Goal: Task Accomplishment & Management: Complete application form

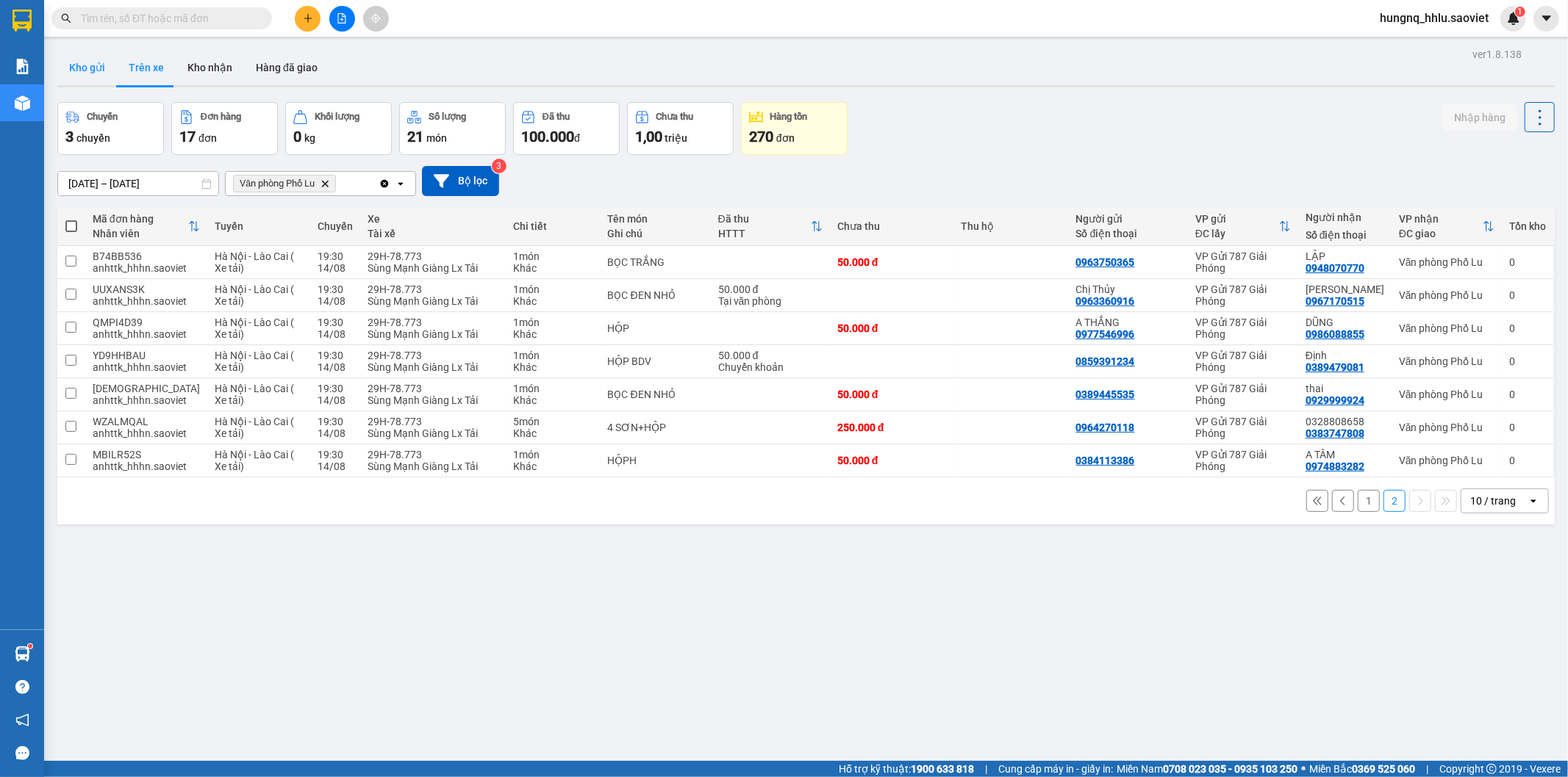
click at [98, 65] on button "Kho gửi" at bounding box center [86, 68] width 60 height 36
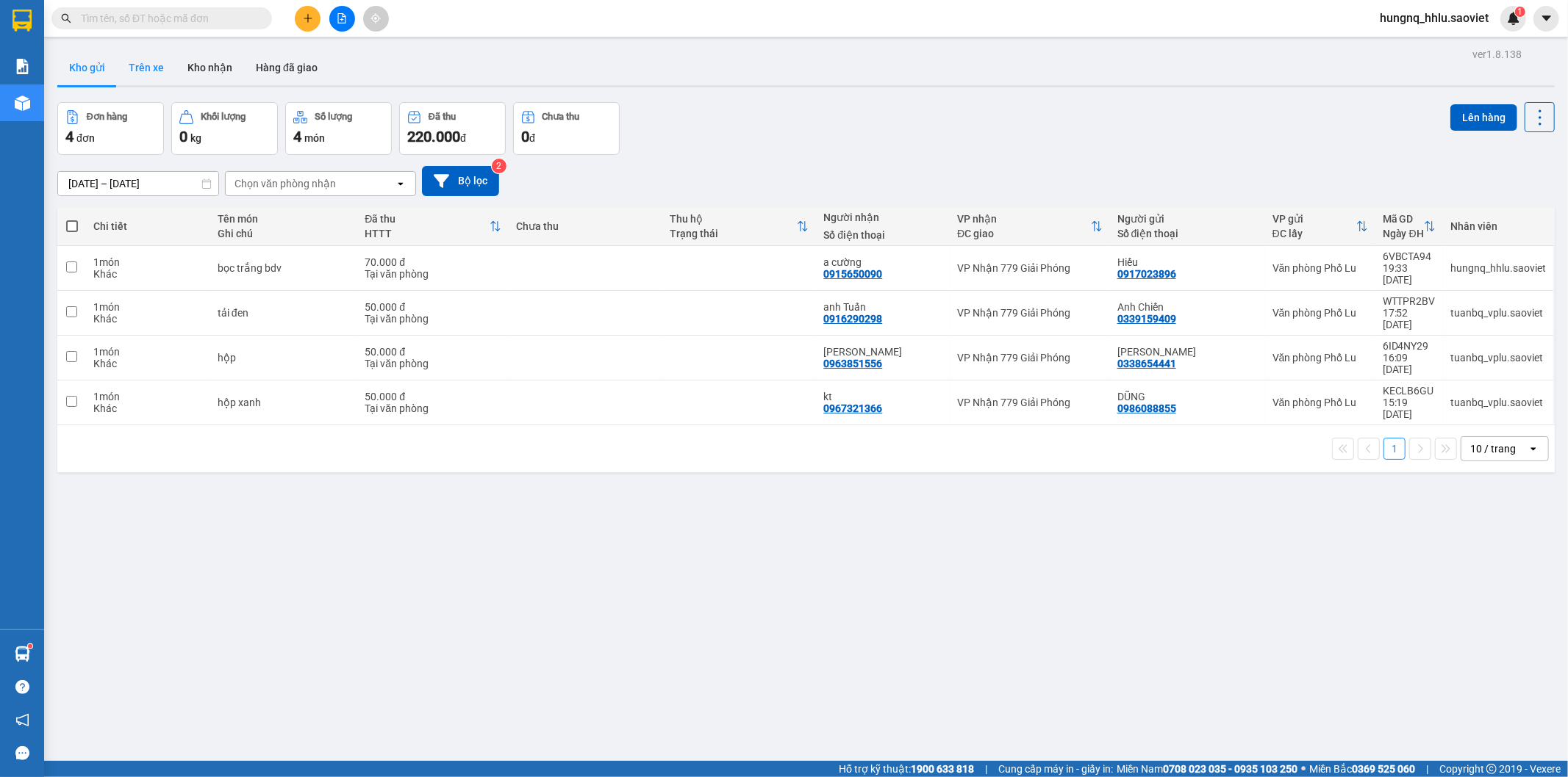
click at [152, 74] on button "Trên xe" at bounding box center [146, 68] width 59 height 36
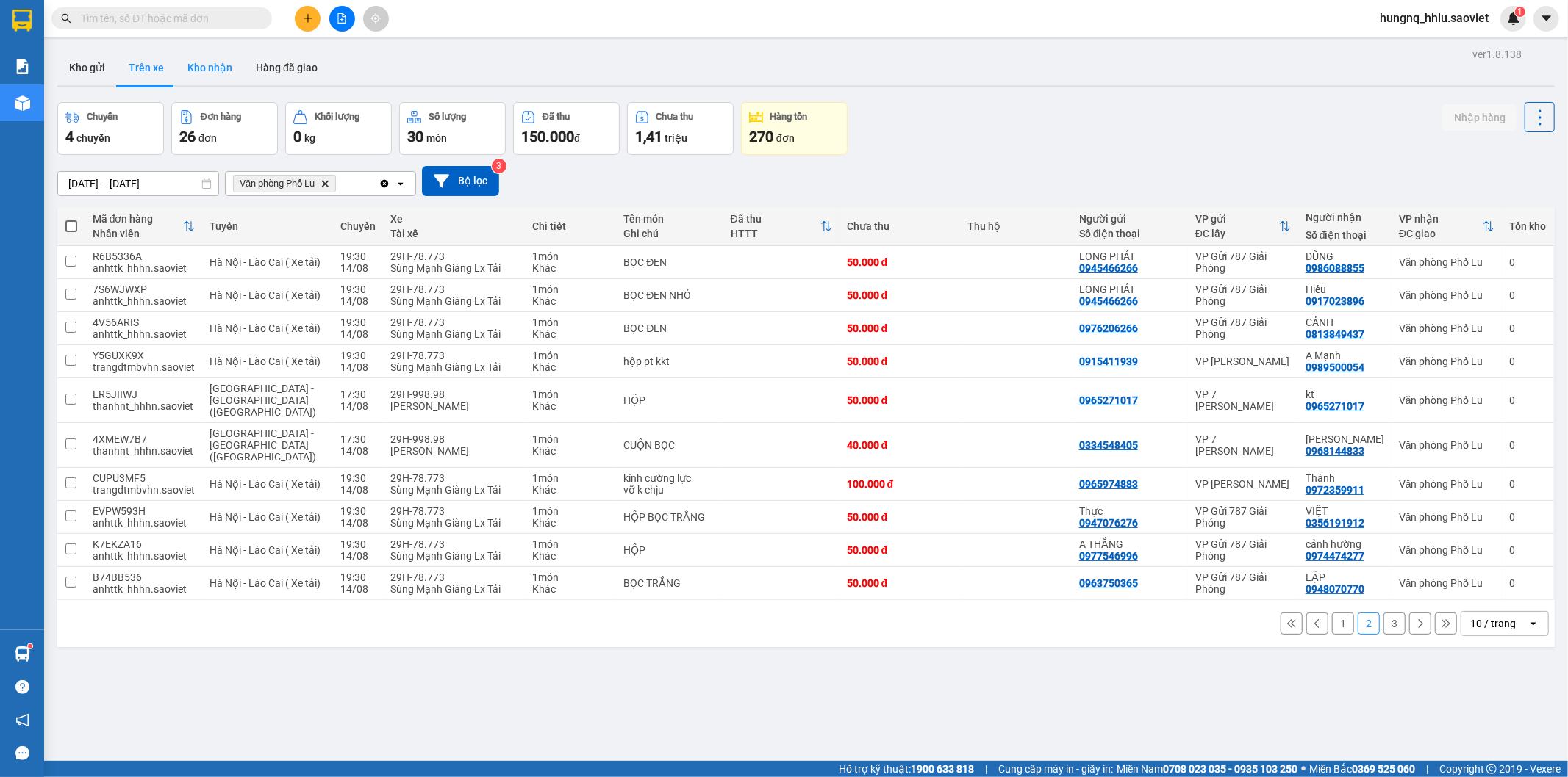
click at [197, 69] on button "Kho nhận" at bounding box center [209, 68] width 69 height 36
type input "[DATE] – [DATE]"
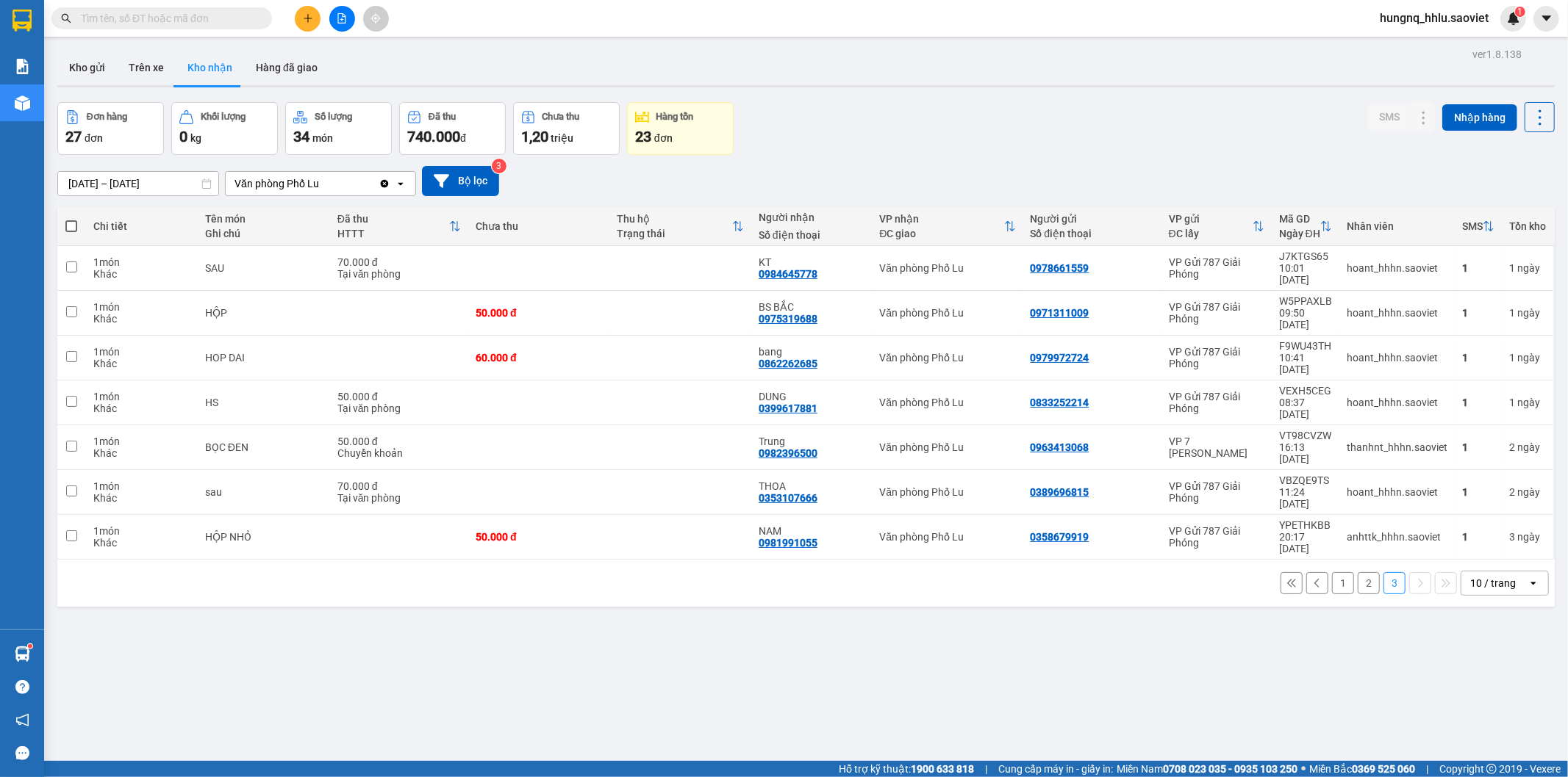
click at [1332, 572] on button "1" at bounding box center [1343, 583] width 22 height 22
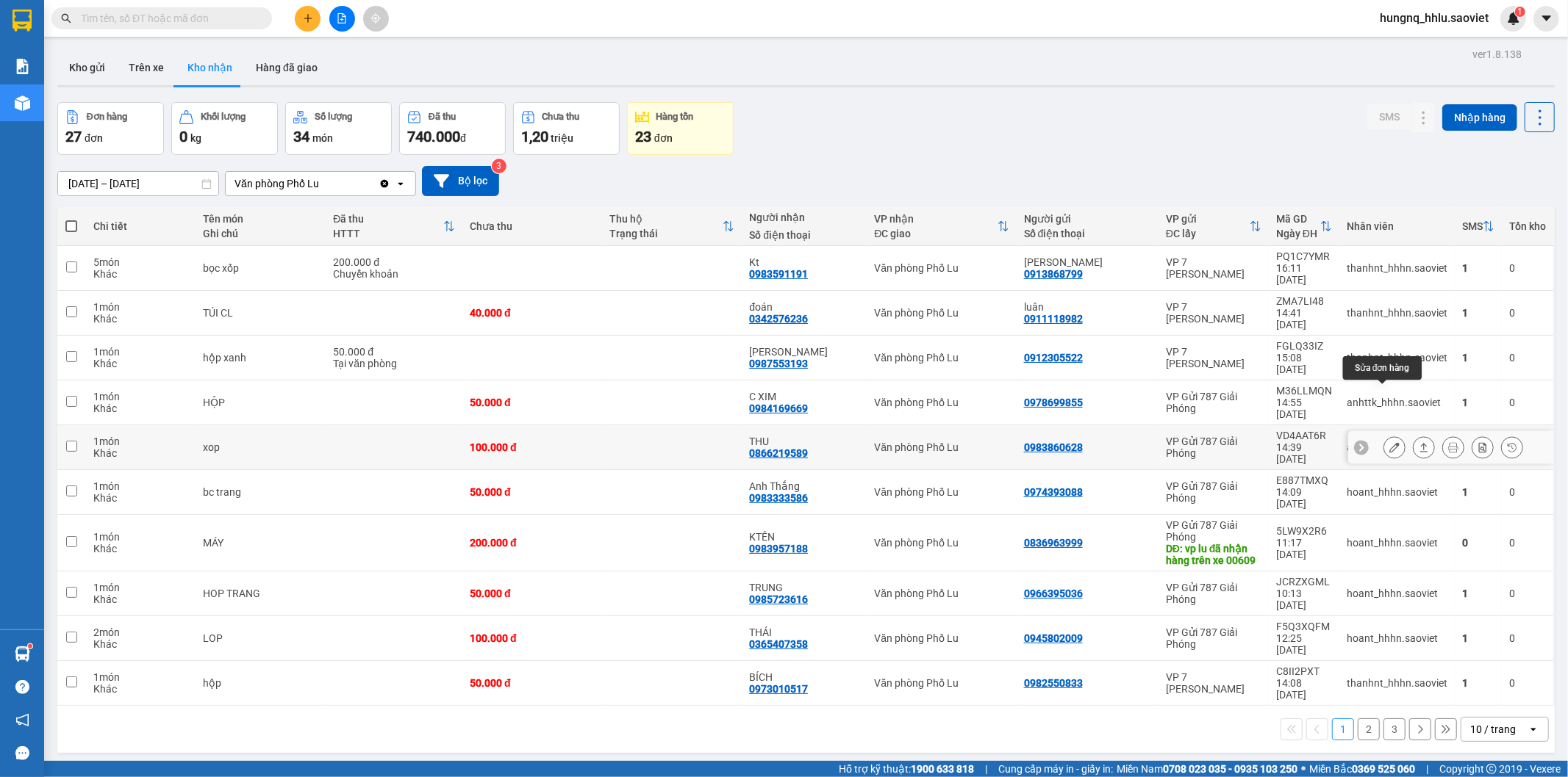
click at [1385, 435] on button at bounding box center [1393, 448] width 20 height 26
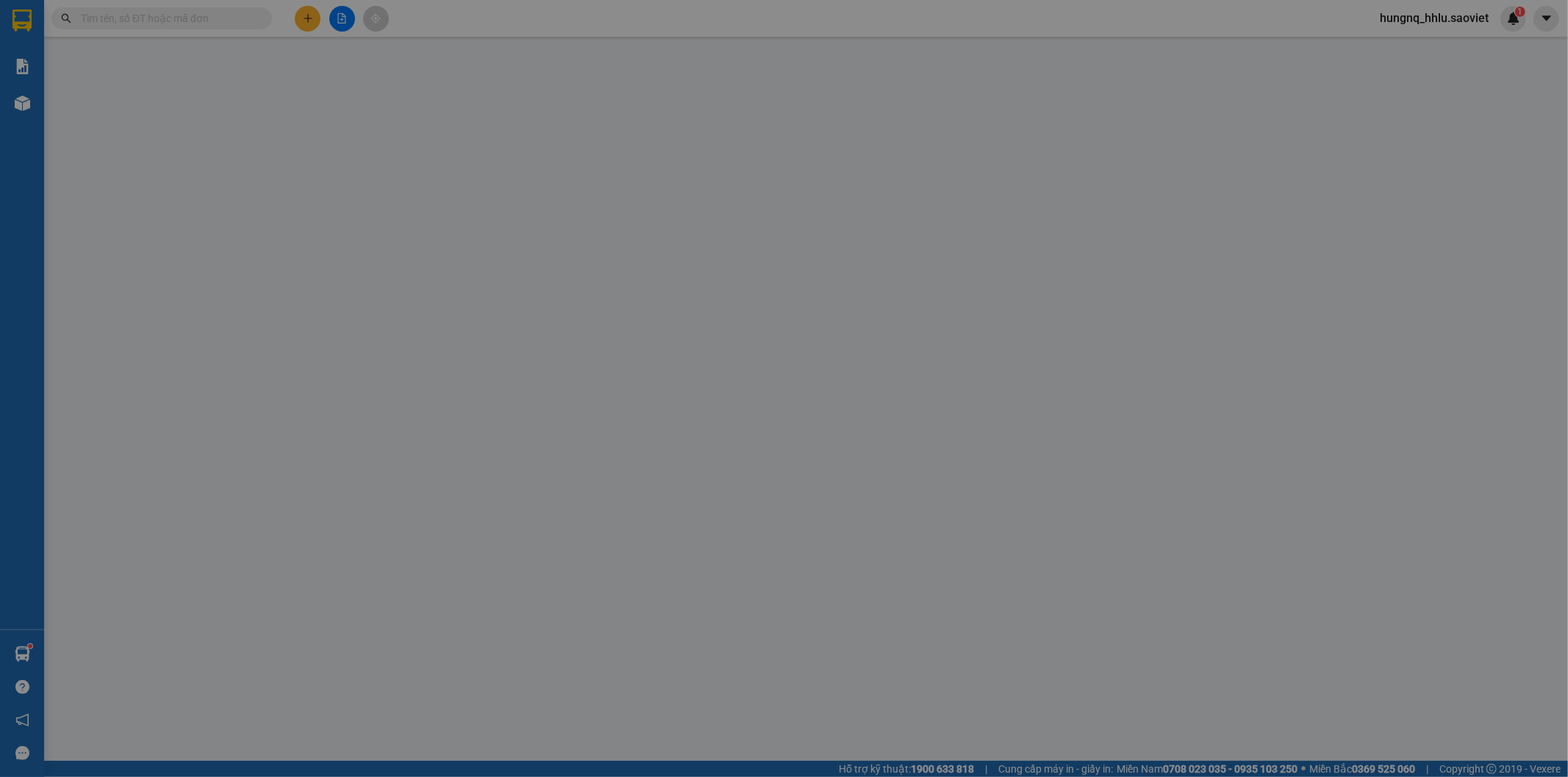
type input "0983860628"
type input "0866219589"
type input "THU"
type input "100.000"
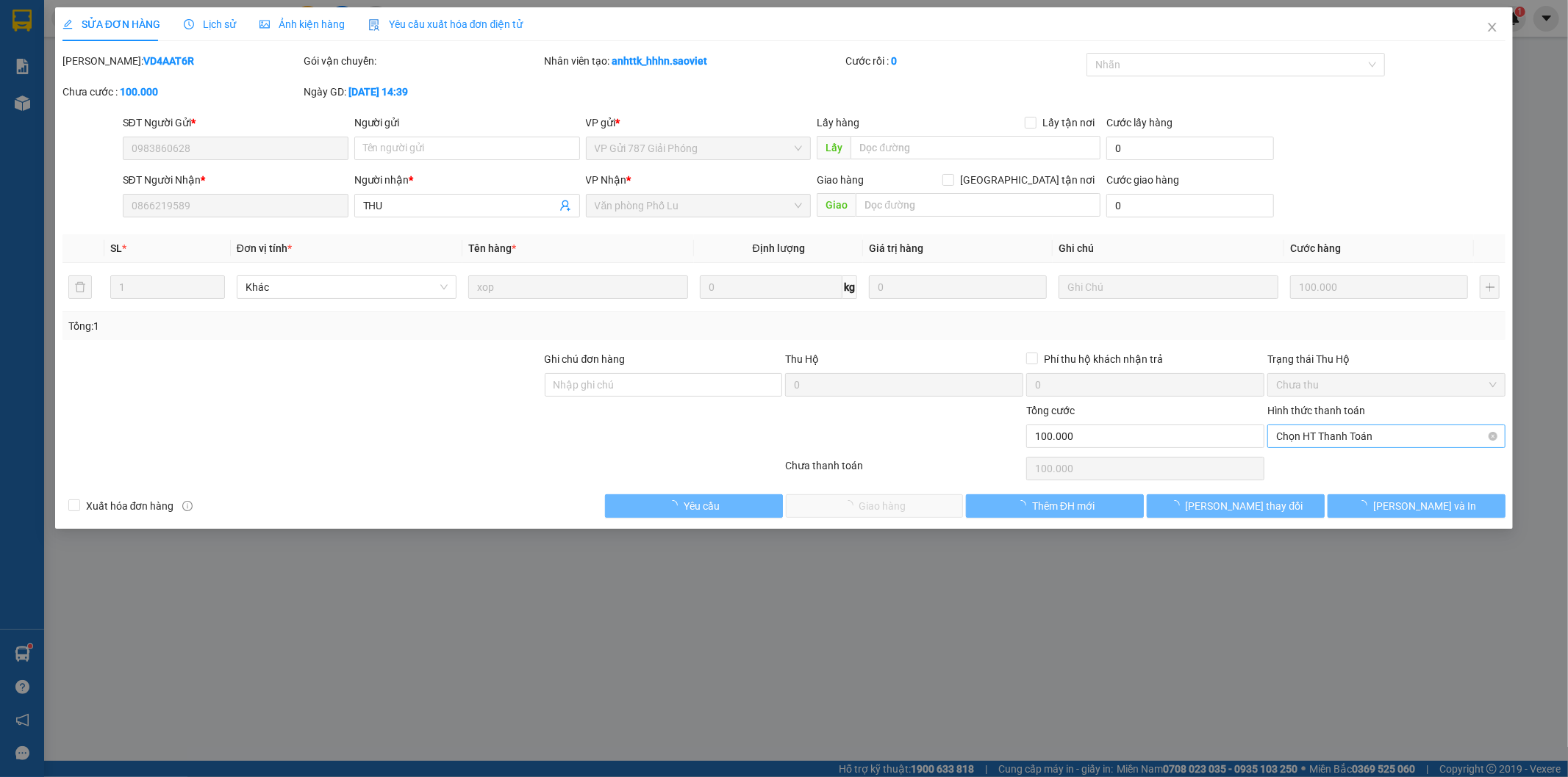
click at [1283, 435] on span "Chọn HT Thanh Toán" at bounding box center [1386, 436] width 221 height 22
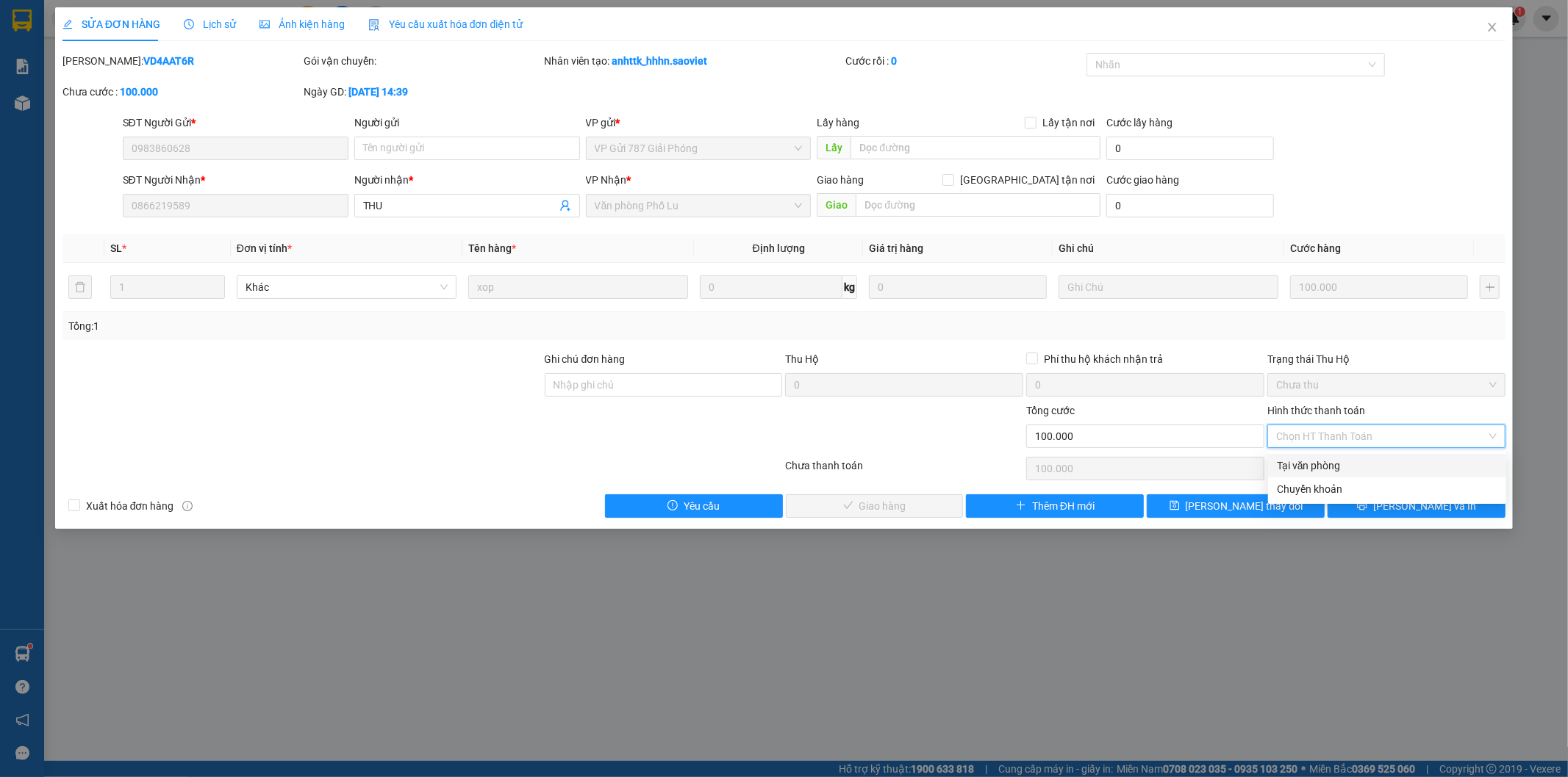
click at [1289, 459] on div "Tại văn phòng" at bounding box center [1387, 465] width 221 height 16
type input "0"
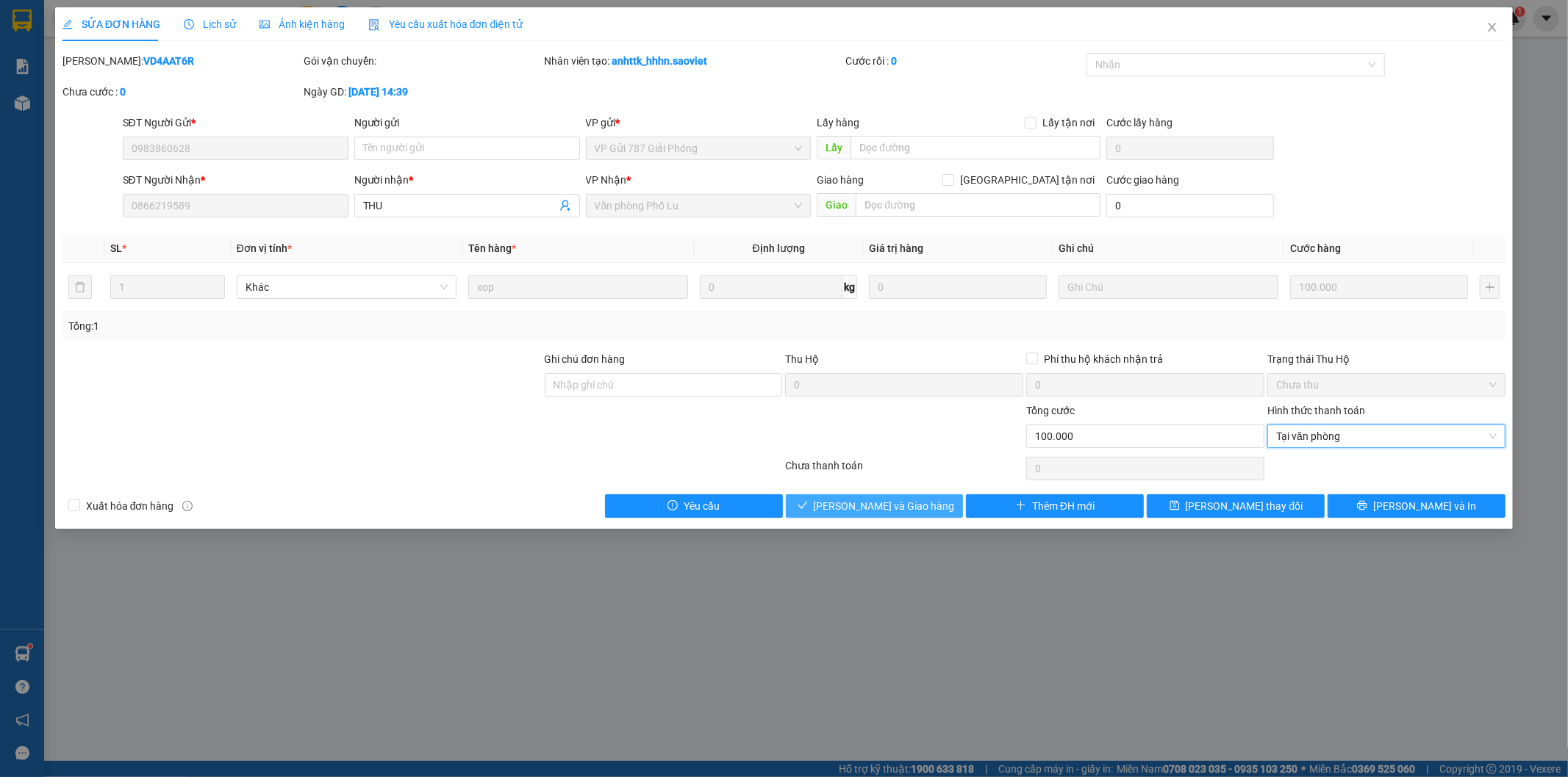
click at [912, 515] on button "[PERSON_NAME] và Giao hàng" at bounding box center [874, 506] width 178 height 23
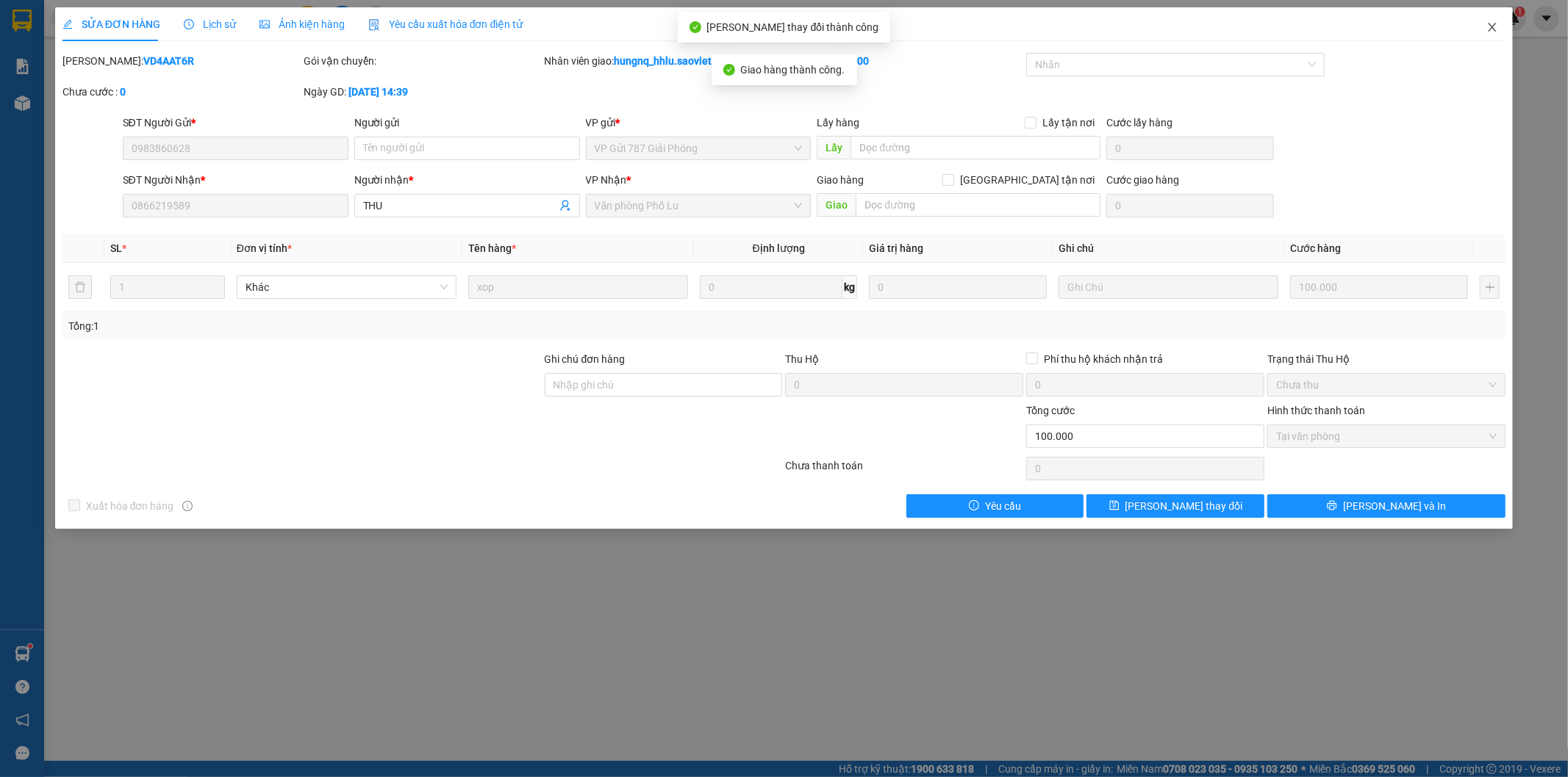
click at [1495, 29] on icon "close" at bounding box center [1491, 27] width 12 height 12
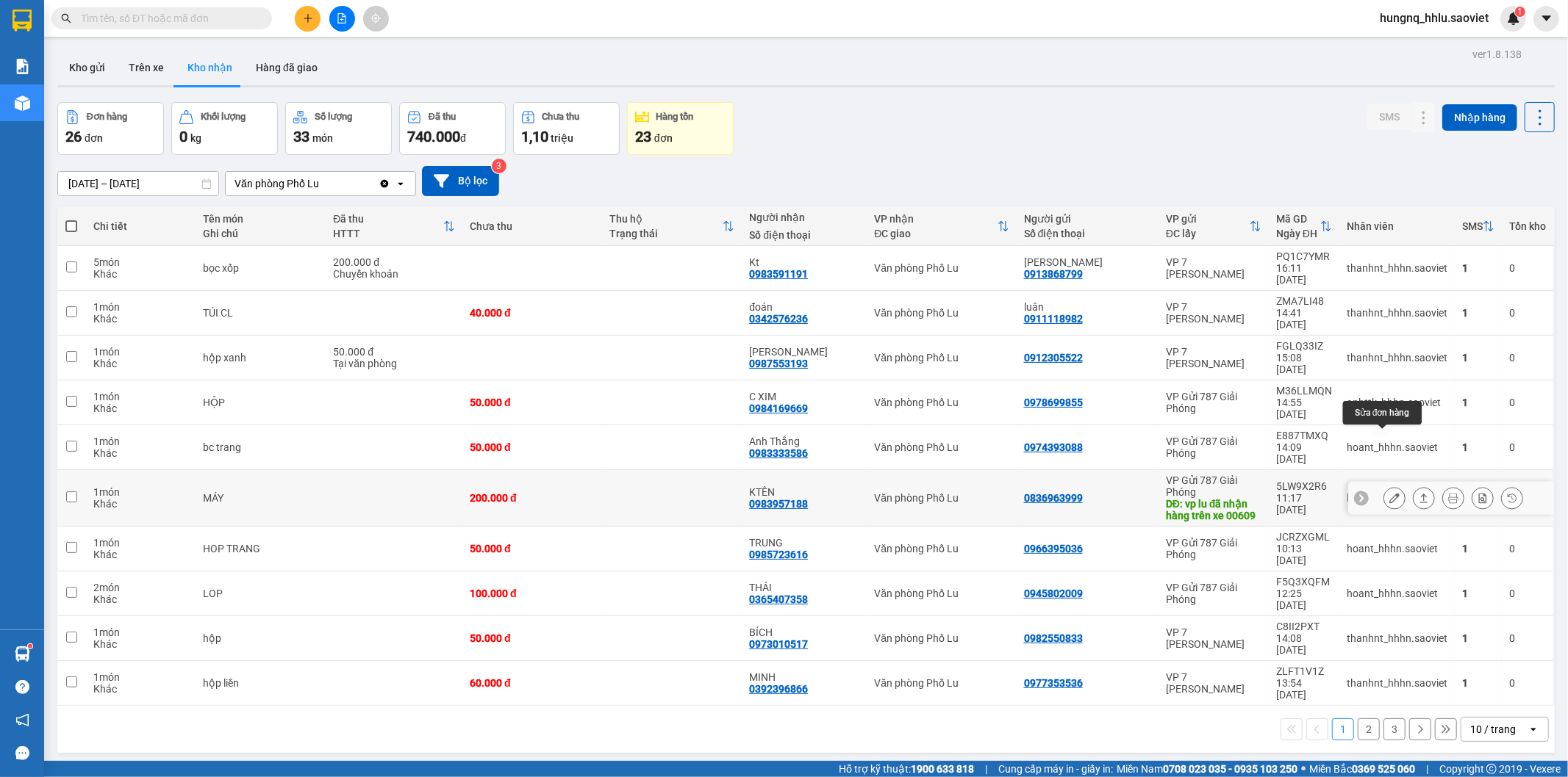
click at [1384, 486] on button at bounding box center [1393, 498] width 20 height 26
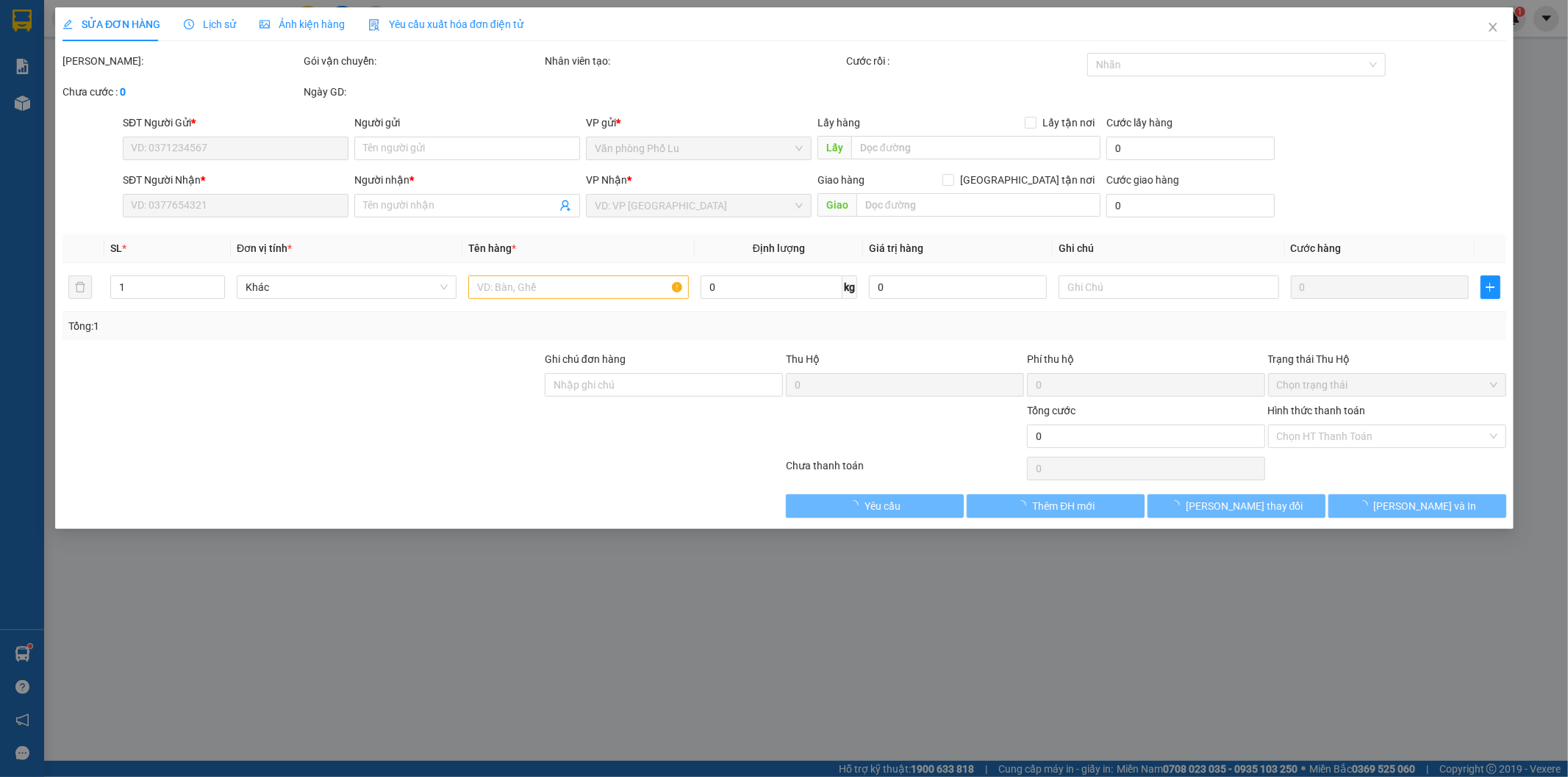
type input "0836963999"
type input "vp lu đã nhận hàng trên xe 00609"
type input "0983957188"
type input "KTÊN"
type input "200.000"
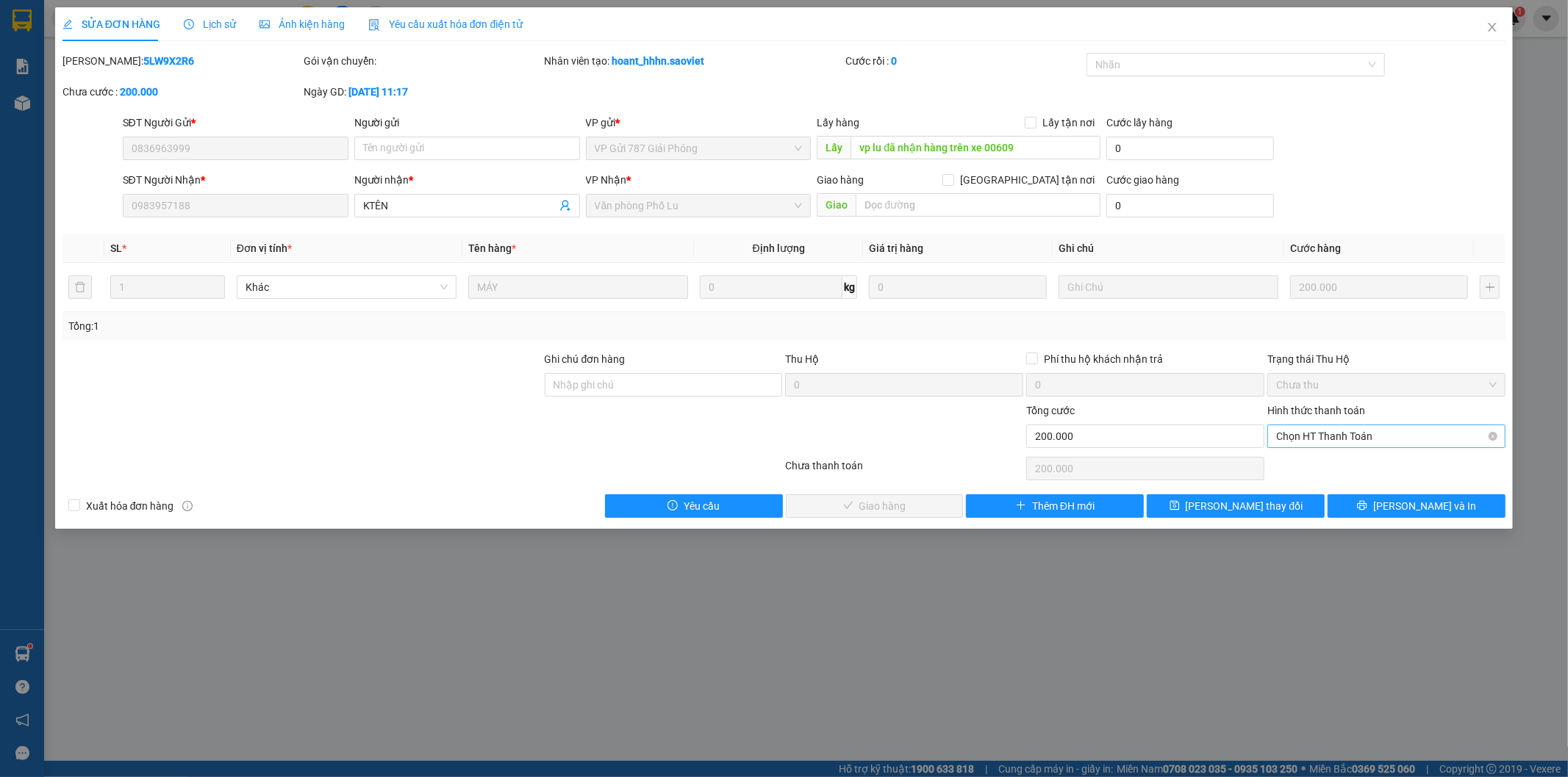
click at [1282, 435] on span "Chọn HT Thanh Toán" at bounding box center [1386, 436] width 221 height 22
drag, startPoint x: 1284, startPoint y: 463, endPoint x: 1230, endPoint y: 470, distance: 54.5
click at [1285, 463] on div "Tại văn phòng" at bounding box center [1387, 465] width 221 height 16
type input "0"
click at [916, 511] on span "[PERSON_NAME] và Giao hàng" at bounding box center [884, 506] width 141 height 16
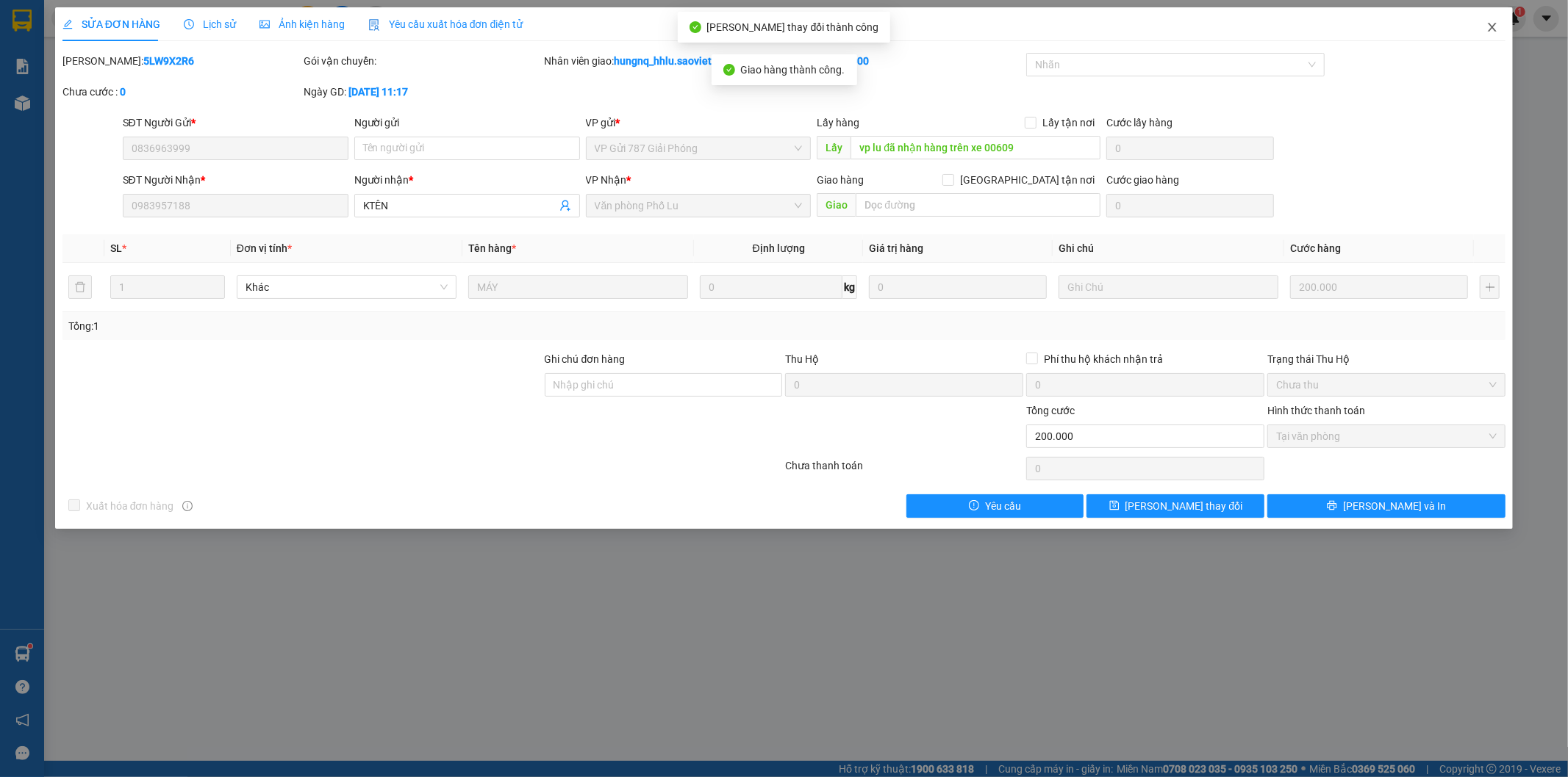
click at [1497, 31] on icon "close" at bounding box center [1491, 27] width 12 height 12
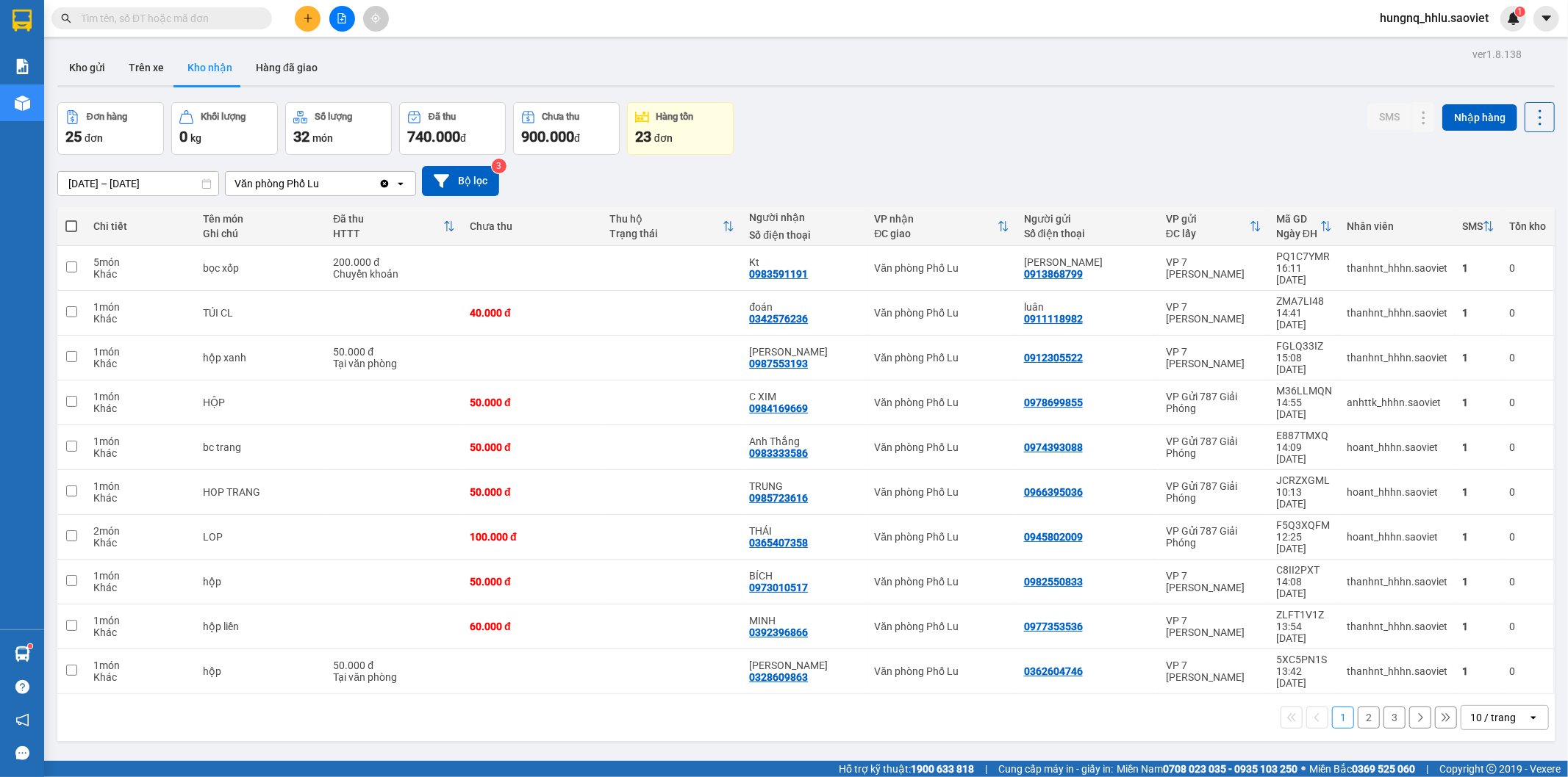
click at [1383, 707] on button "3" at bounding box center [1393, 717] width 22 height 22
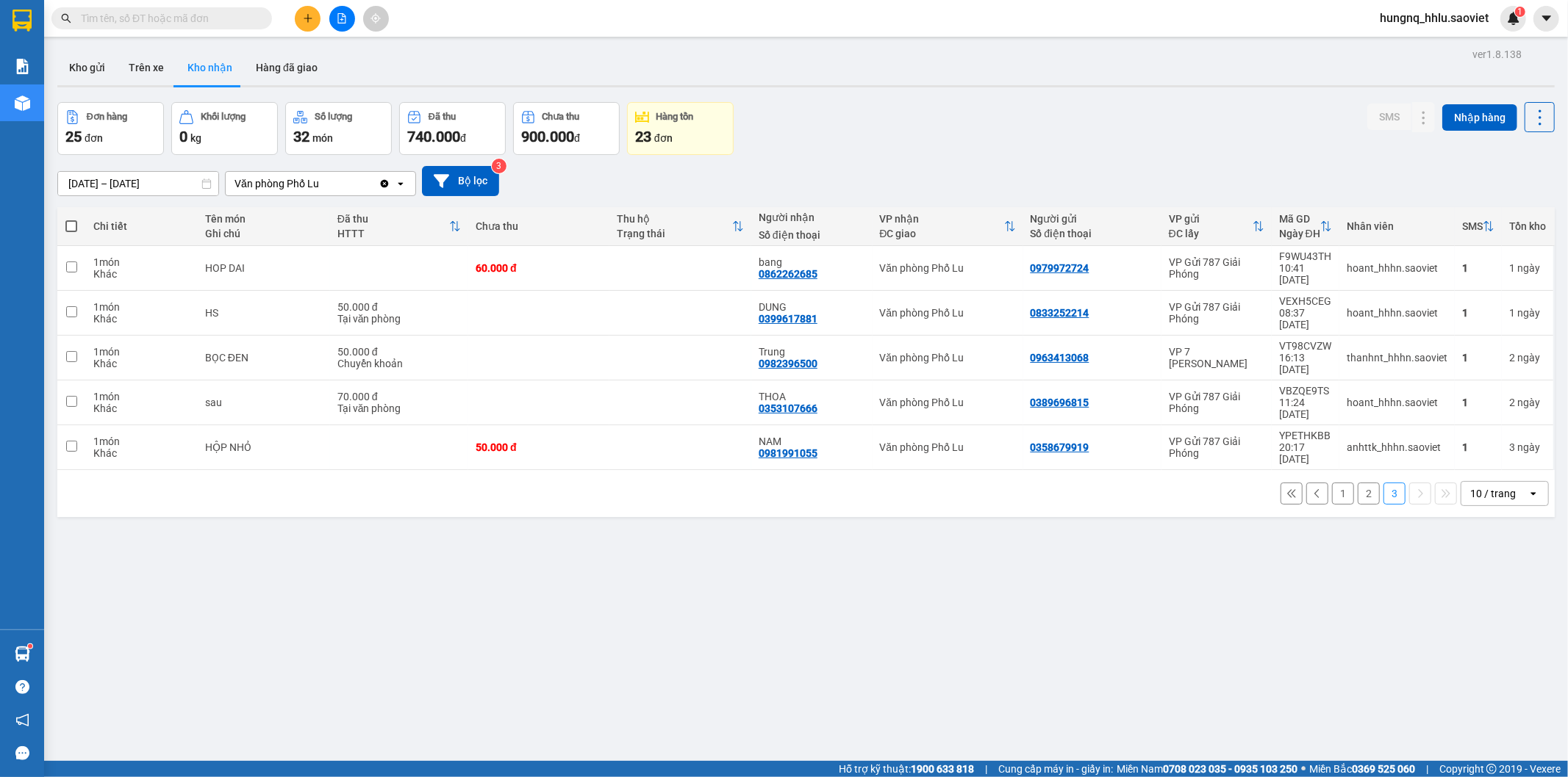
click at [1358, 482] on button "2" at bounding box center [1369, 493] width 22 height 22
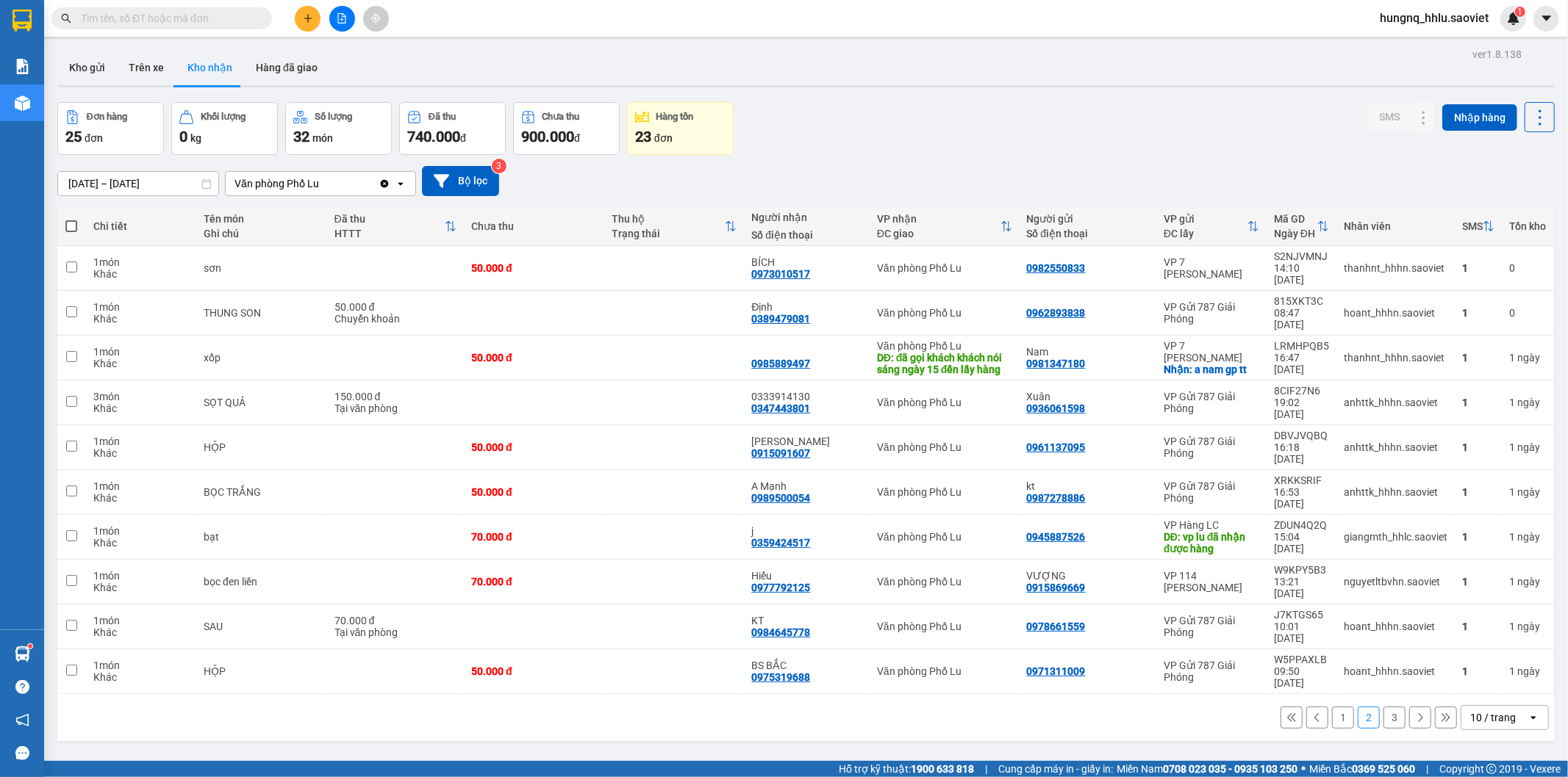
click at [1332, 707] on button "1" at bounding box center [1343, 717] width 22 height 22
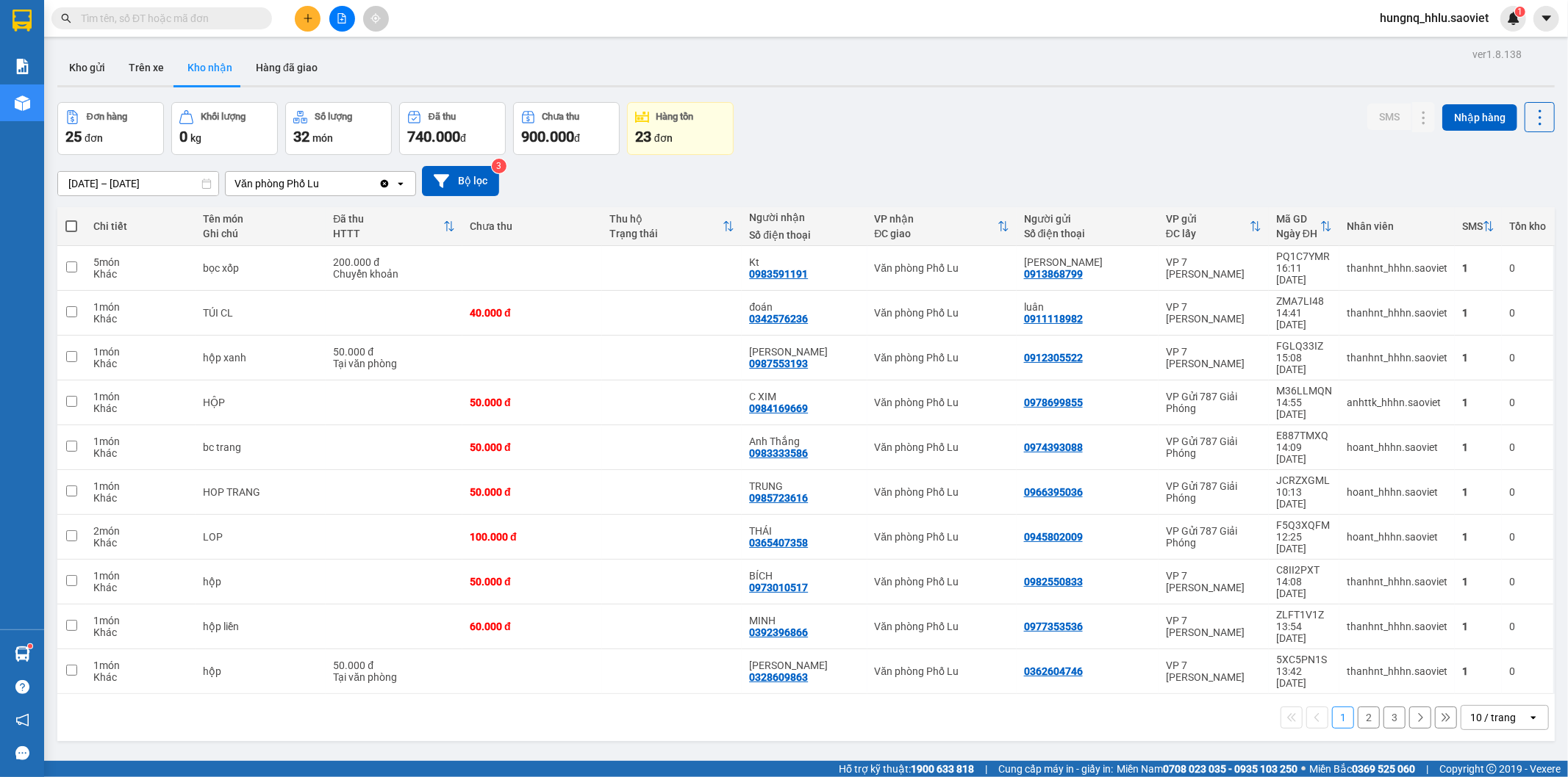
drag, startPoint x: 1385, startPoint y: 612, endPoint x: 1373, endPoint y: 603, distance: 15.0
click at [1385, 707] on button "3" at bounding box center [1393, 717] width 22 height 22
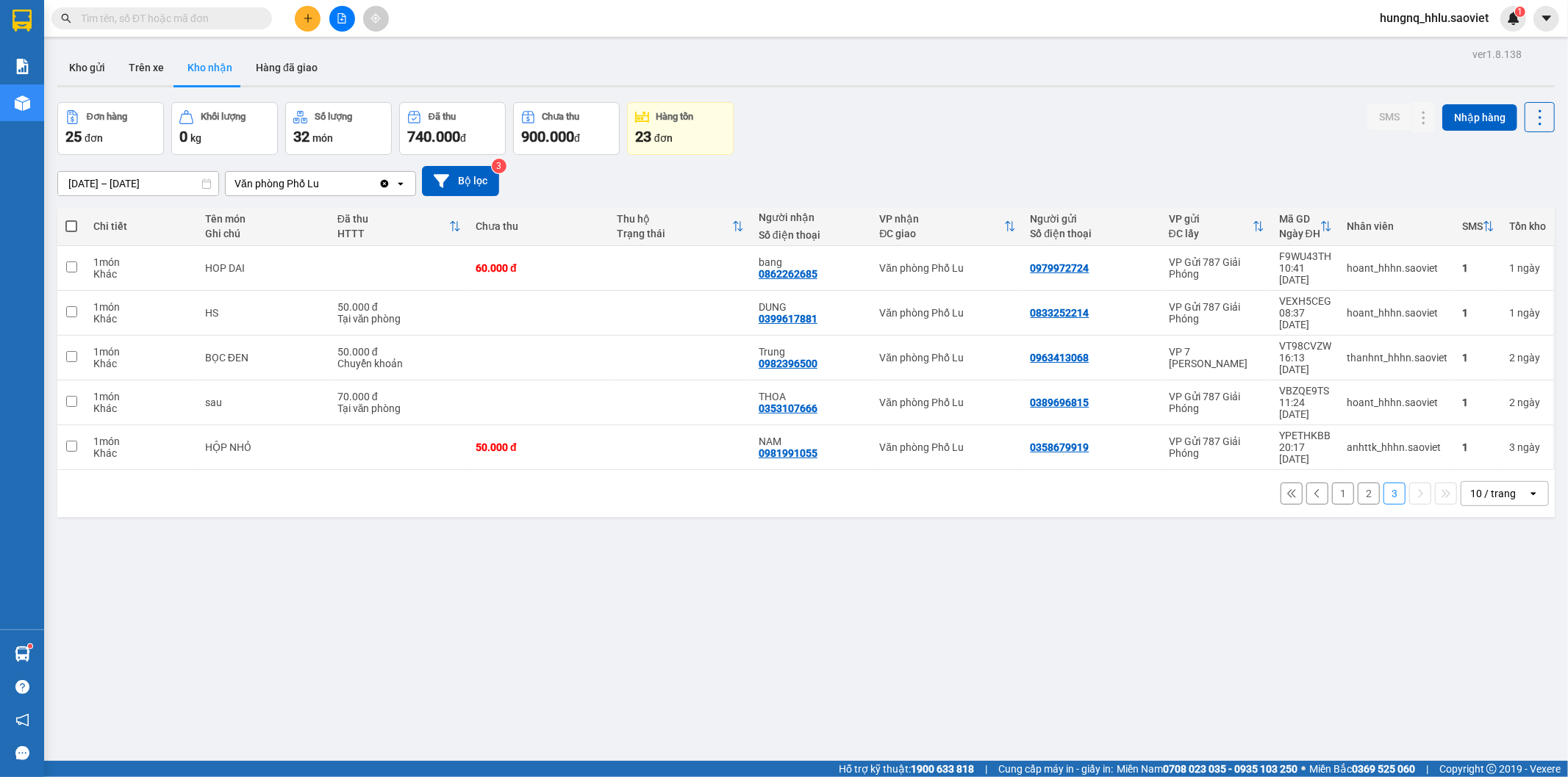
click at [1358, 482] on button "2" at bounding box center [1369, 493] width 22 height 22
